Goal: Task Accomplishment & Management: Use online tool/utility

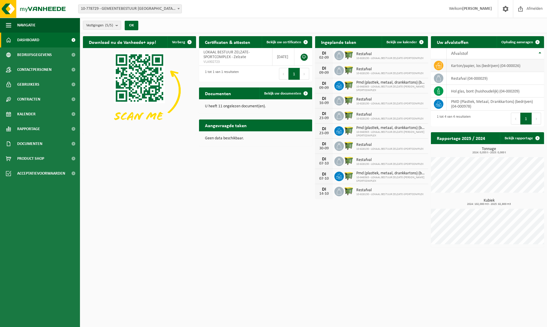
click at [462, 67] on td "karton/papier, los (bedrijven) (04-000026)" at bounding box center [495, 65] width 97 height 13
click at [441, 65] on icon at bounding box center [439, 65] width 6 height 6
click at [508, 42] on span "Ophaling aanvragen" at bounding box center [517, 42] width 32 height 4
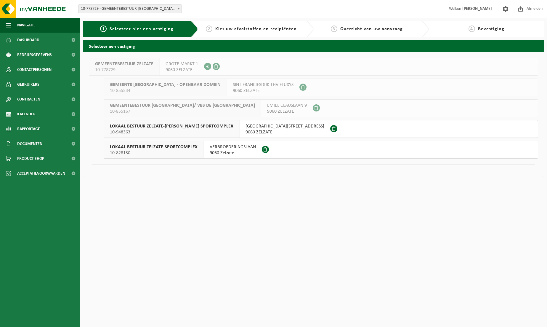
click at [191, 131] on span "10-948363" at bounding box center [171, 132] width 123 height 6
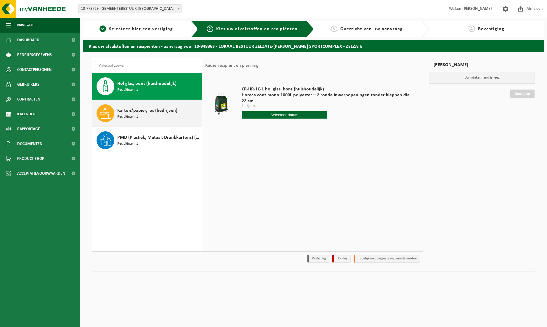
click at [145, 118] on div "Karton/papier, los (bedrijven) Recipiënten: 1" at bounding box center [158, 113] width 83 height 18
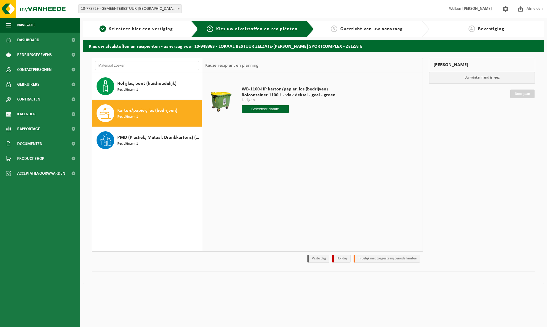
click at [270, 110] on input "text" at bounding box center [265, 108] width 47 height 7
click at [256, 152] on div "9" at bounding box center [258, 151] width 10 height 9
type input "Van 2025-09-09"
click at [261, 131] on button "In winkelmand" at bounding box center [258, 130] width 33 height 9
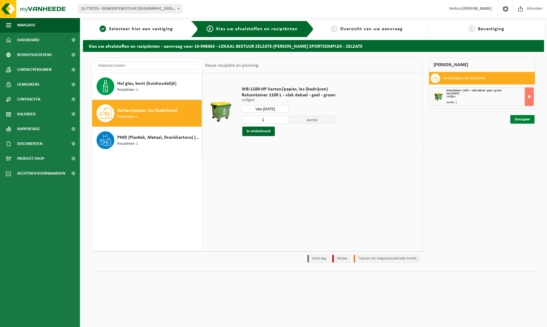
click at [525, 119] on link "Doorgaan" at bounding box center [522, 119] width 24 height 9
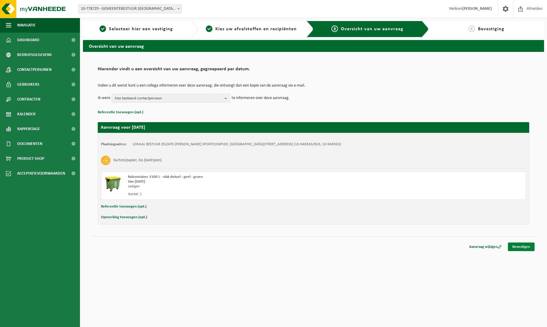
click at [524, 250] on link "Bevestigen" at bounding box center [521, 246] width 27 height 9
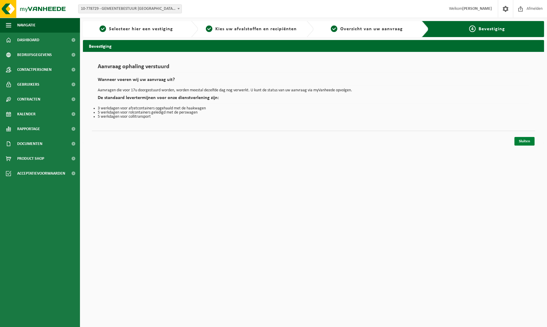
click at [528, 142] on link "Sluiten" at bounding box center [524, 141] width 20 height 9
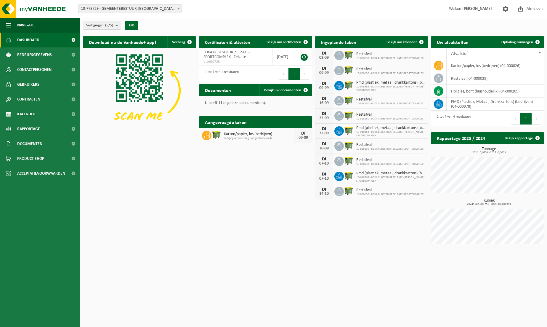
click at [37, 38] on span "Dashboard" at bounding box center [28, 40] width 22 height 15
click at [20, 115] on span "Kalender" at bounding box center [26, 114] width 18 height 15
